Goal: Task Accomplishment & Management: Manage account settings

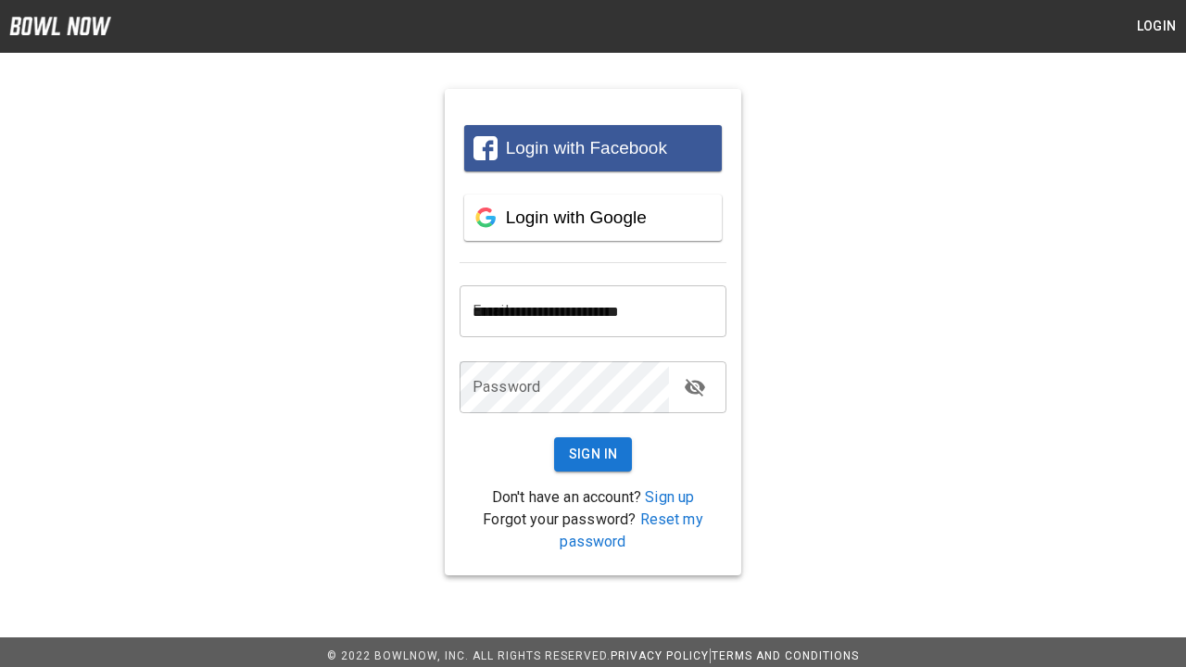
type input "**********"
click at [593, 454] on button "Sign In" at bounding box center [593, 454] width 79 height 34
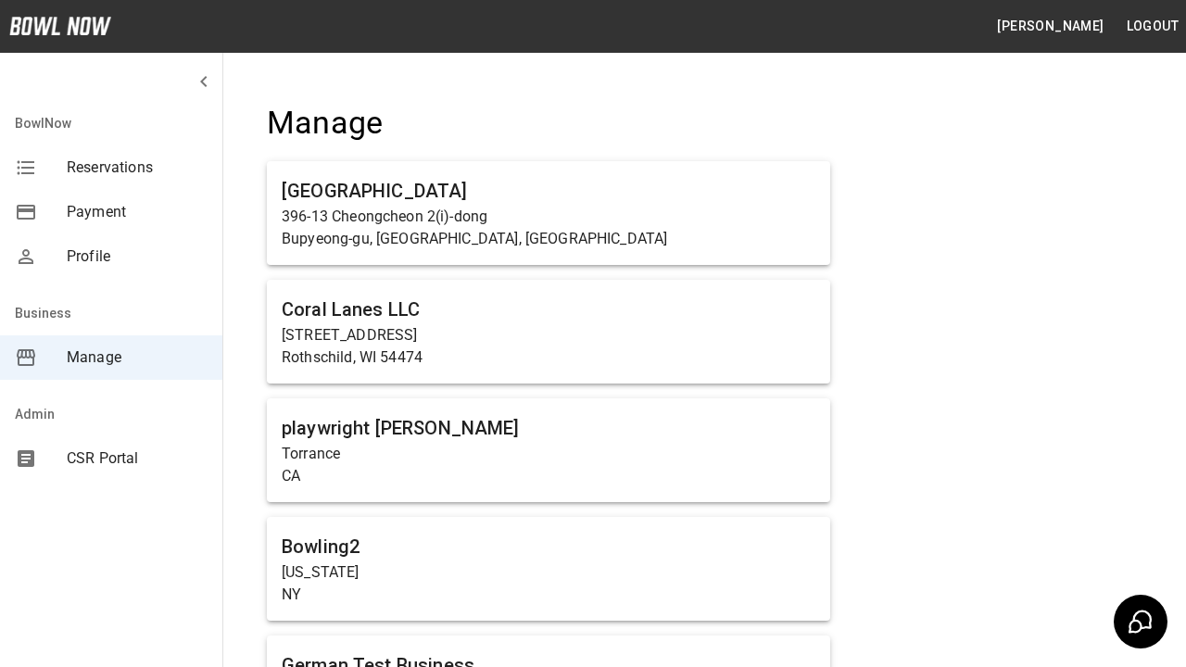
click at [111, 358] on span "Manage" at bounding box center [137, 358] width 141 height 22
